Goal: Find specific page/section: Find specific page/section

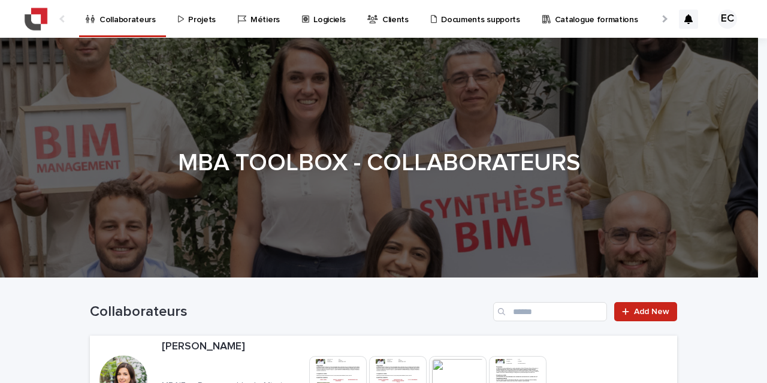
click at [196, 22] on p "Projets" at bounding box center [202, 12] width 28 height 25
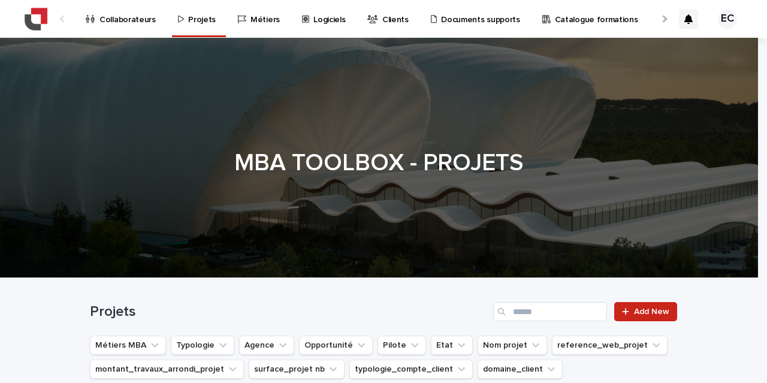
click at [517, 300] on div "Projets Add New" at bounding box center [383, 307] width 587 height 58
click at [523, 310] on input "Search" at bounding box center [550, 311] width 114 height 19
type input "********"
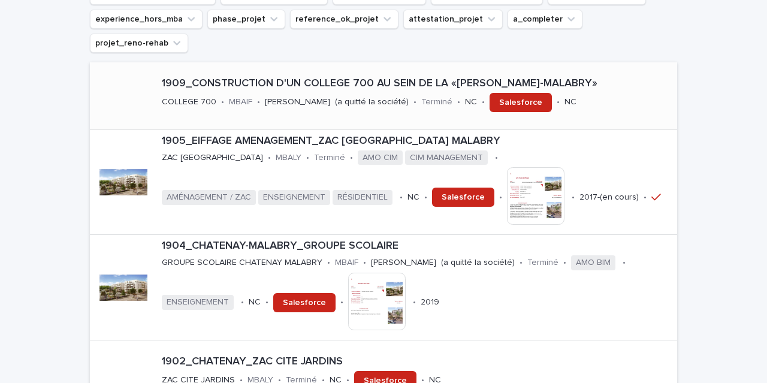
scroll to position [429, 0]
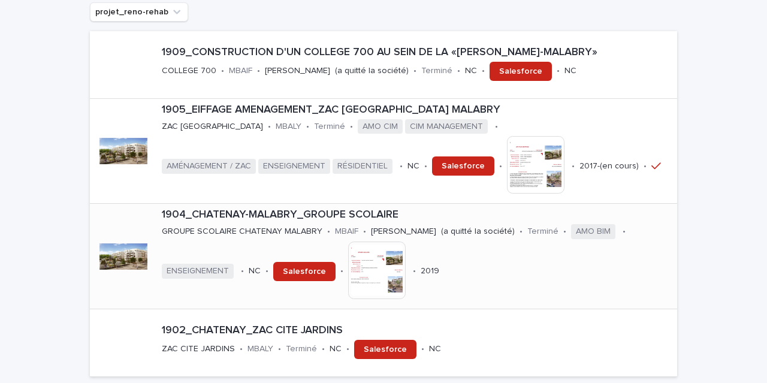
click at [514, 245] on div "1904_CHATENAY-MALABRY_GROUPE SCOLAIRE GROUPE SCOLAIRE CHATENAY MALABRY • MBAIF …" at bounding box center [417, 256] width 520 height 104
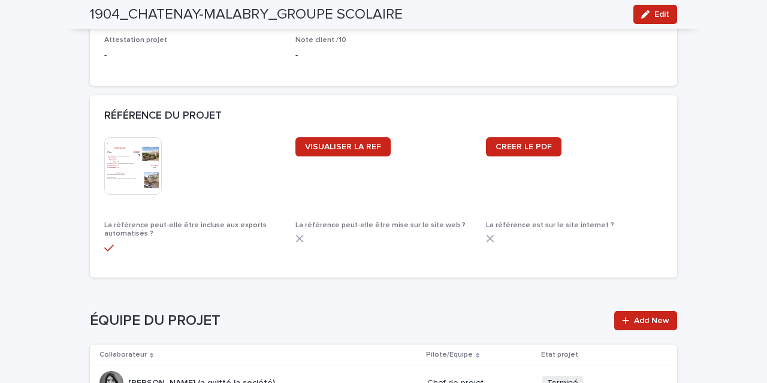
scroll to position [1176, 0]
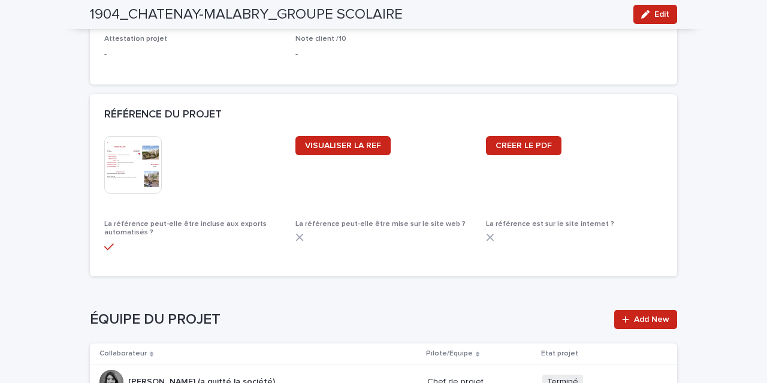
click at [107, 132] on div "RÉFÉRENCE DU PROJET" at bounding box center [383, 115] width 587 height 42
click at [114, 149] on img at bounding box center [133, 165] width 58 height 58
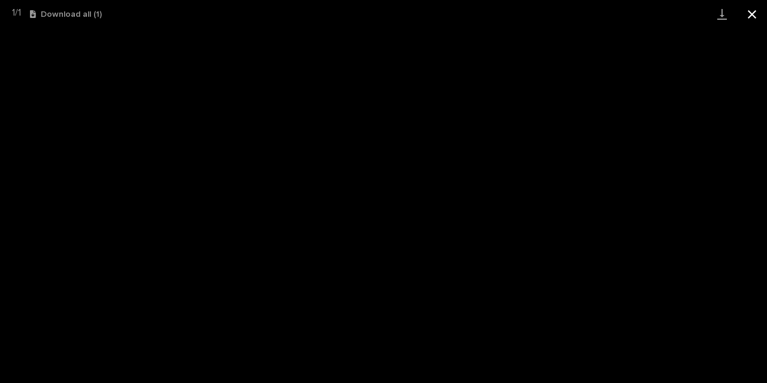
click at [754, 27] on button "Close gallery" at bounding box center [752, 14] width 30 height 28
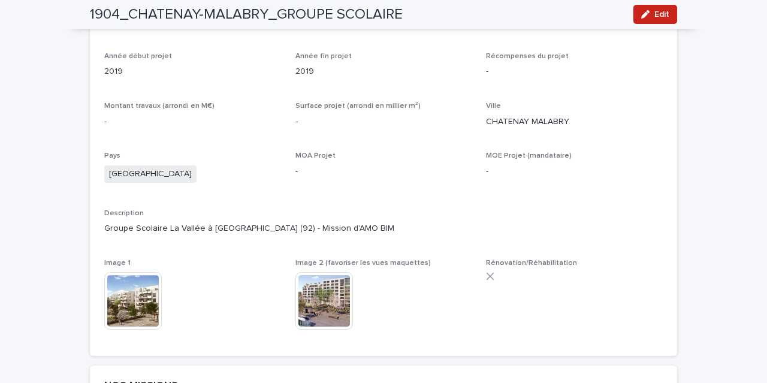
scroll to position [408, 0]
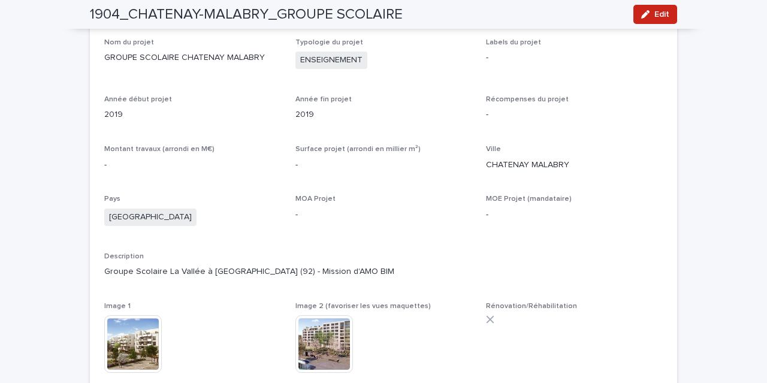
click at [161, 13] on h2 "1904_CHATENAY-MALABRY_GROUPE SCOLAIRE" at bounding box center [246, 14] width 313 height 17
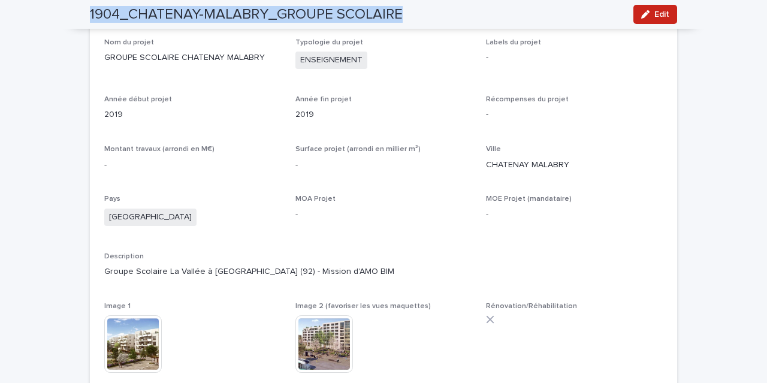
click at [161, 13] on h2 "1904_CHATENAY-MALABRY_GROUPE SCOLAIRE" at bounding box center [246, 14] width 313 height 17
copy div "1904_CHATENAY-MALABRY_GROUPE SCOLAIRE Edit"
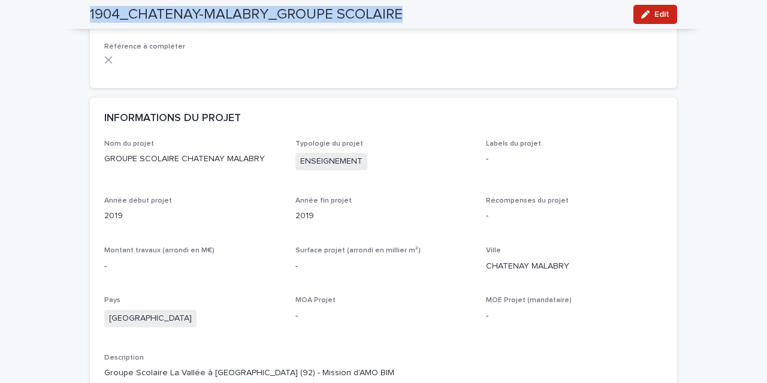
scroll to position [219, 0]
